Goal: Communication & Community: Share content

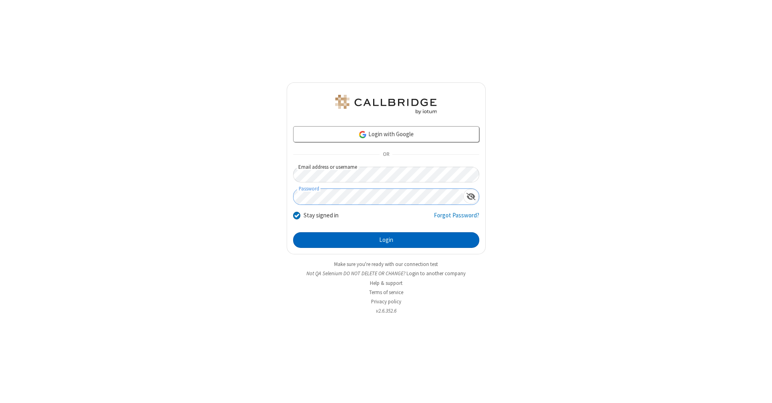
click at [386, 240] on button "Login" at bounding box center [386, 240] width 186 height 16
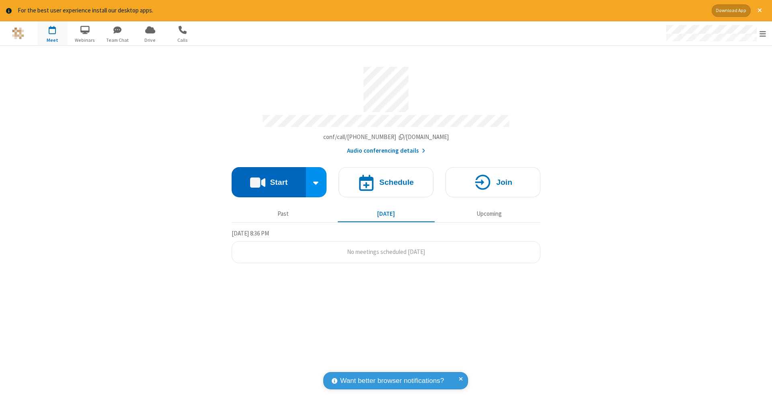
click at [268, 178] on button "Start" at bounding box center [268, 182] width 74 height 30
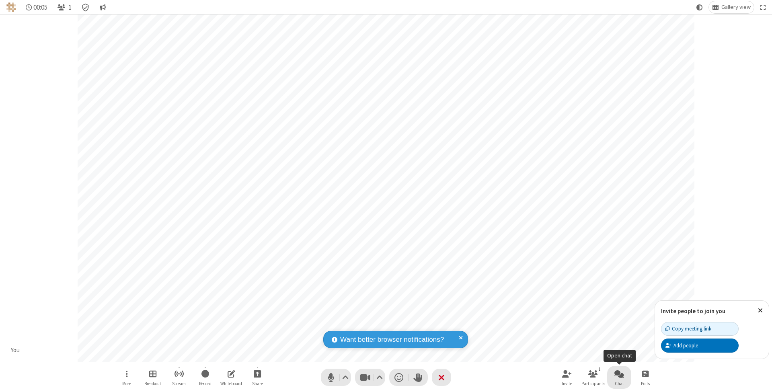
click at [619, 373] on span "Open chat" at bounding box center [619, 374] width 10 height 10
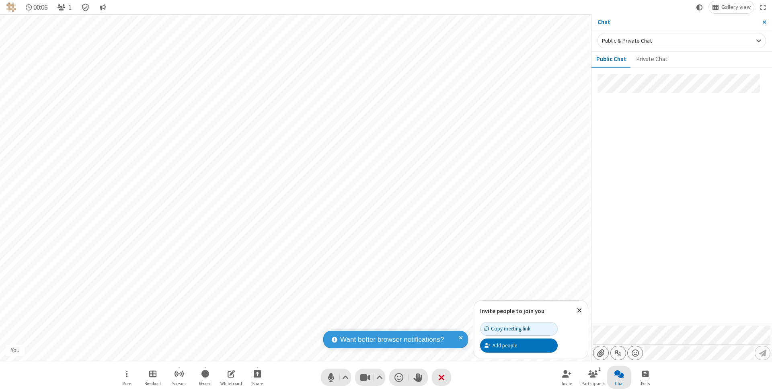
type input "C:\fakepath\doc_test.docx"
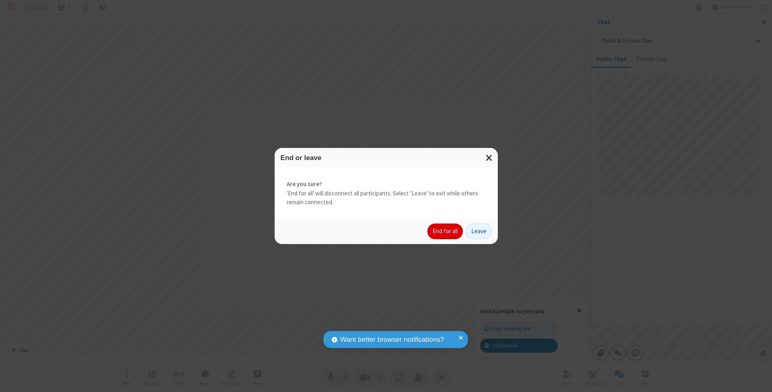
click at [445, 231] on button "End for all" at bounding box center [444, 231] width 35 height 16
